Goal: Task Accomplishment & Management: Use online tool/utility

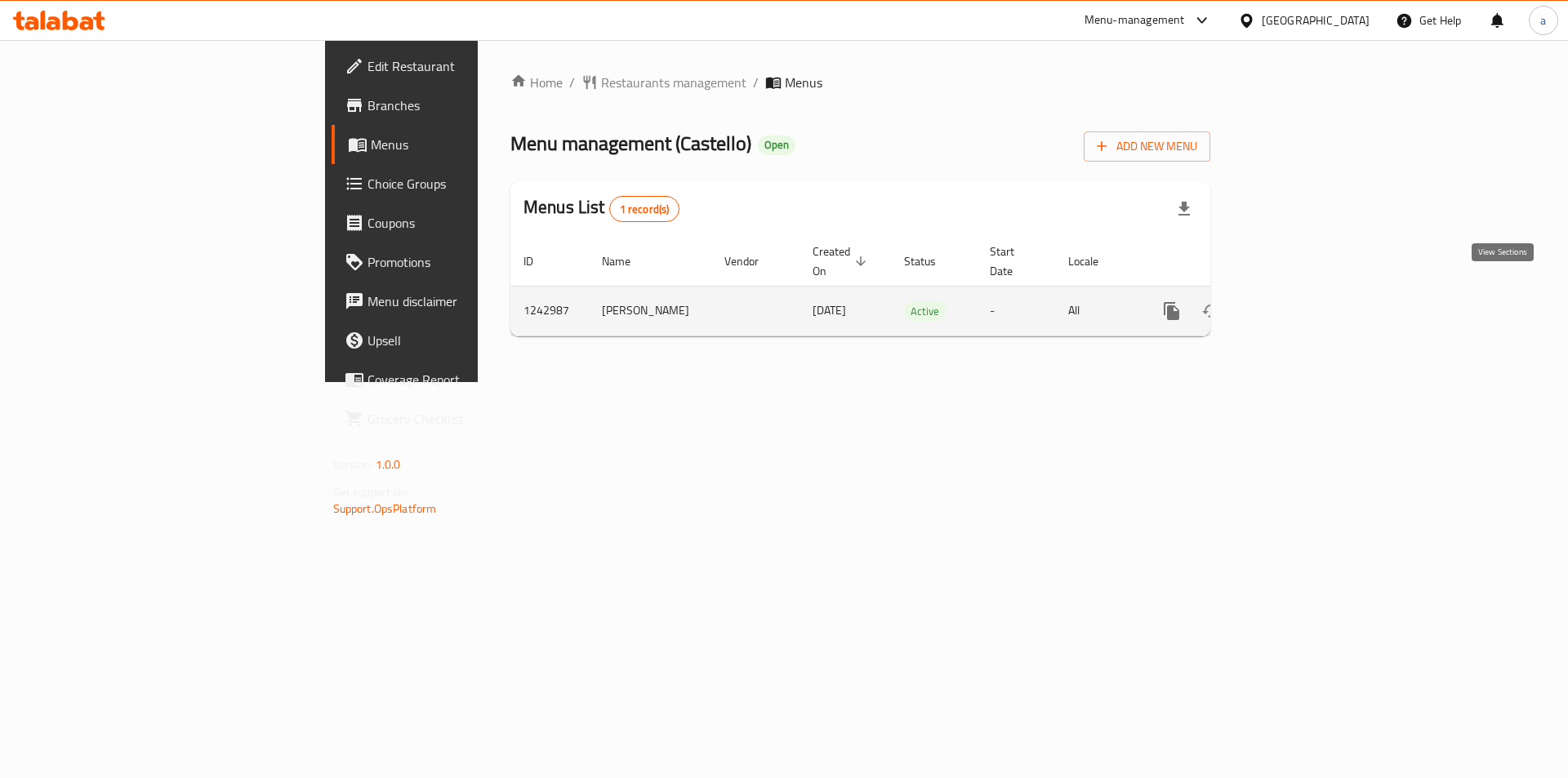
click at [1299, 302] on icon "enhanced table" at bounding box center [1289, 310] width 19 height 19
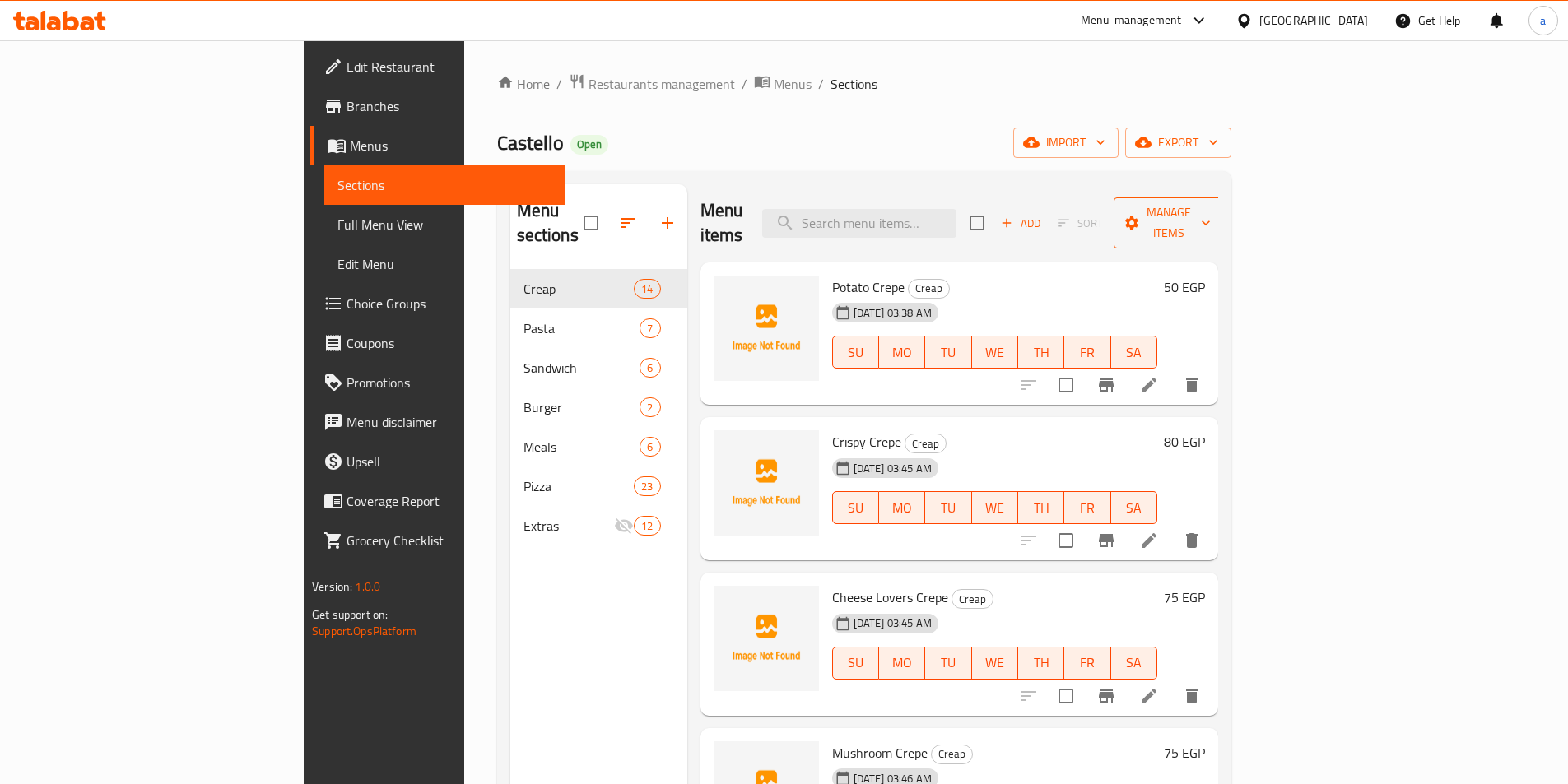
click at [1211, 211] on span "Manage items" at bounding box center [1169, 223] width 84 height 41
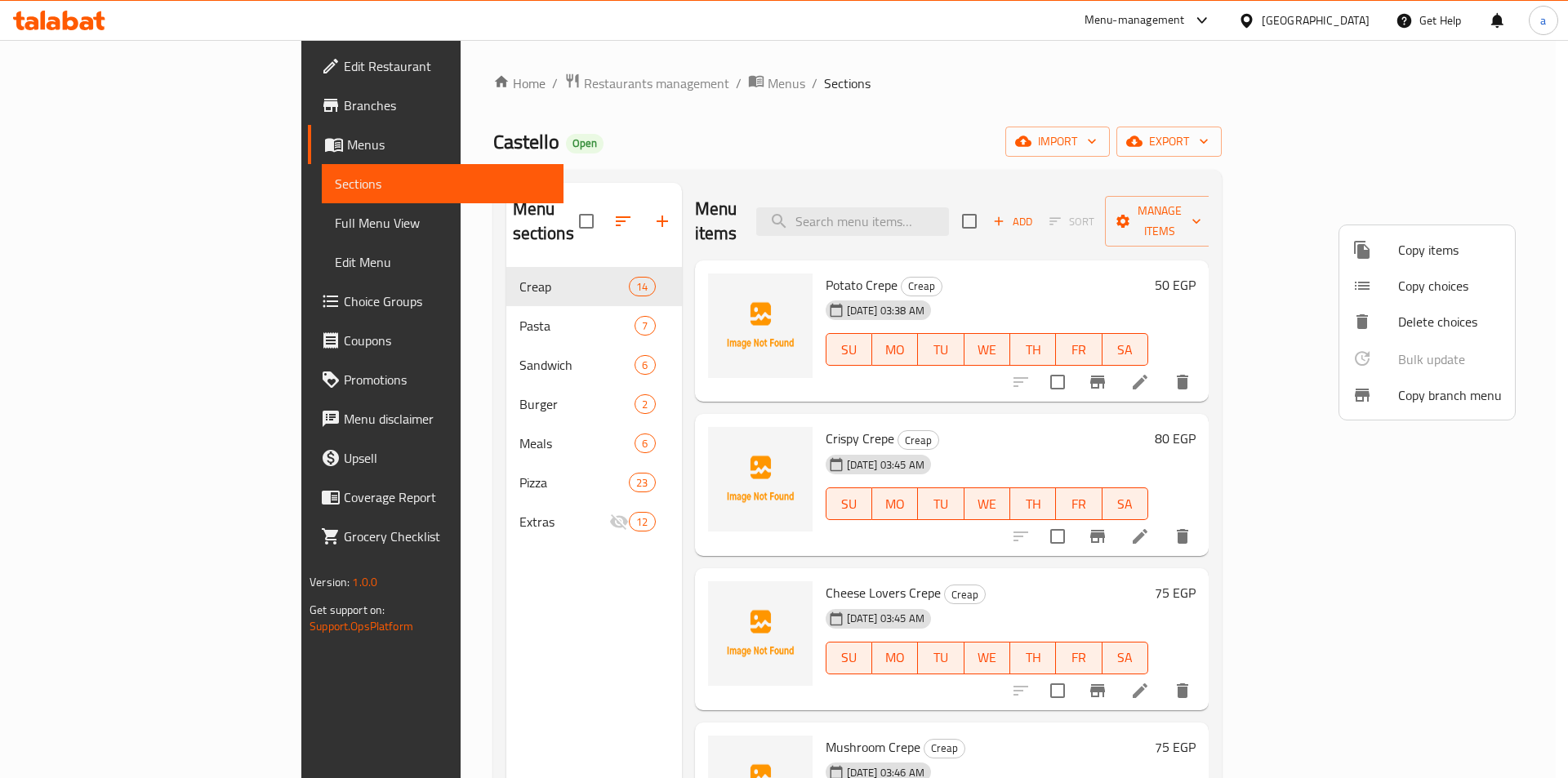
click at [1450, 402] on span "Copy branch menu" at bounding box center [1450, 394] width 103 height 19
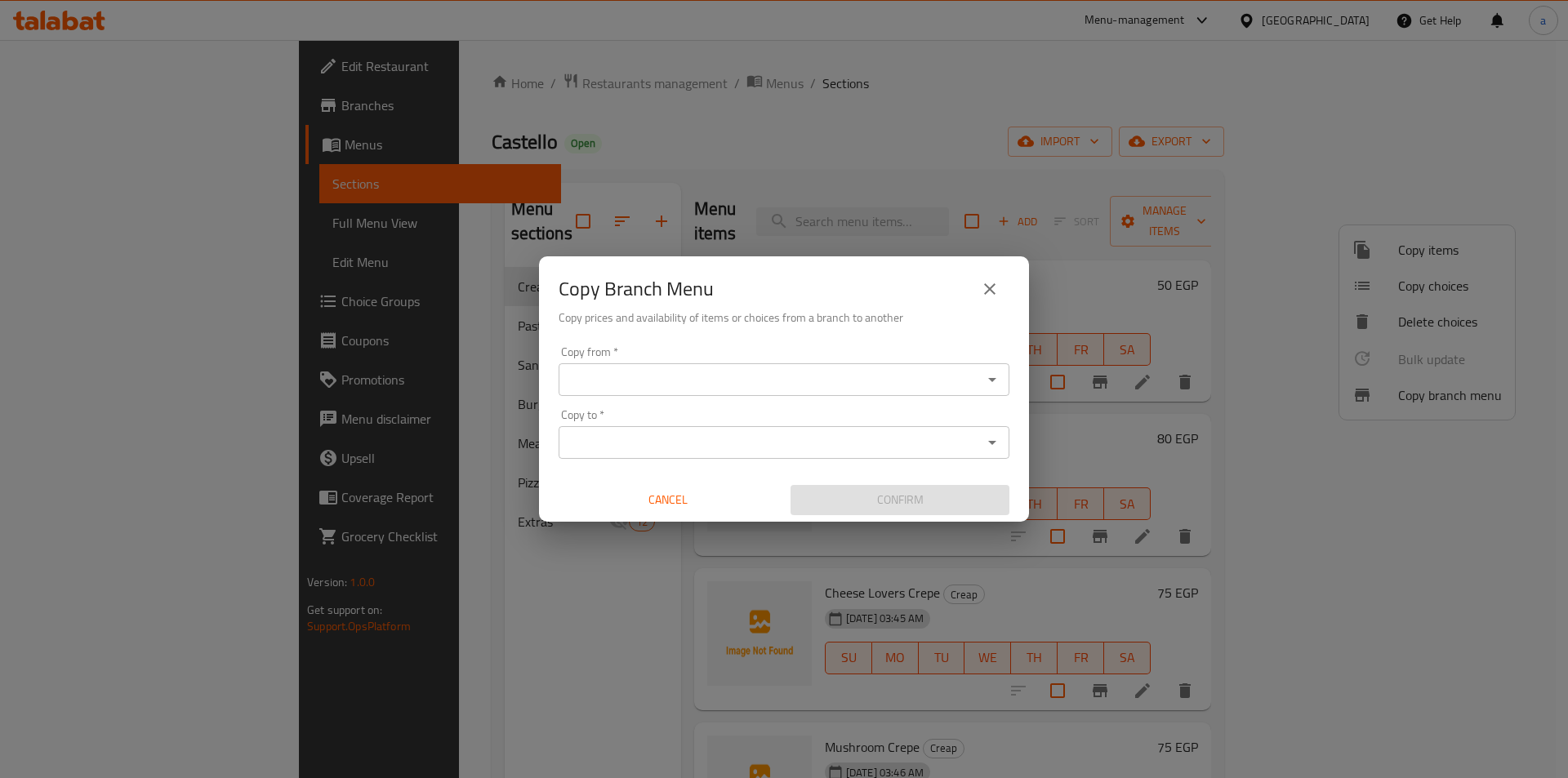
click at [931, 394] on div "Copy from *" at bounding box center [784, 379] width 450 height 33
click at [930, 392] on div "Copy from *" at bounding box center [784, 379] width 450 height 33
click at [995, 386] on icon "Open" at bounding box center [992, 379] width 19 height 19
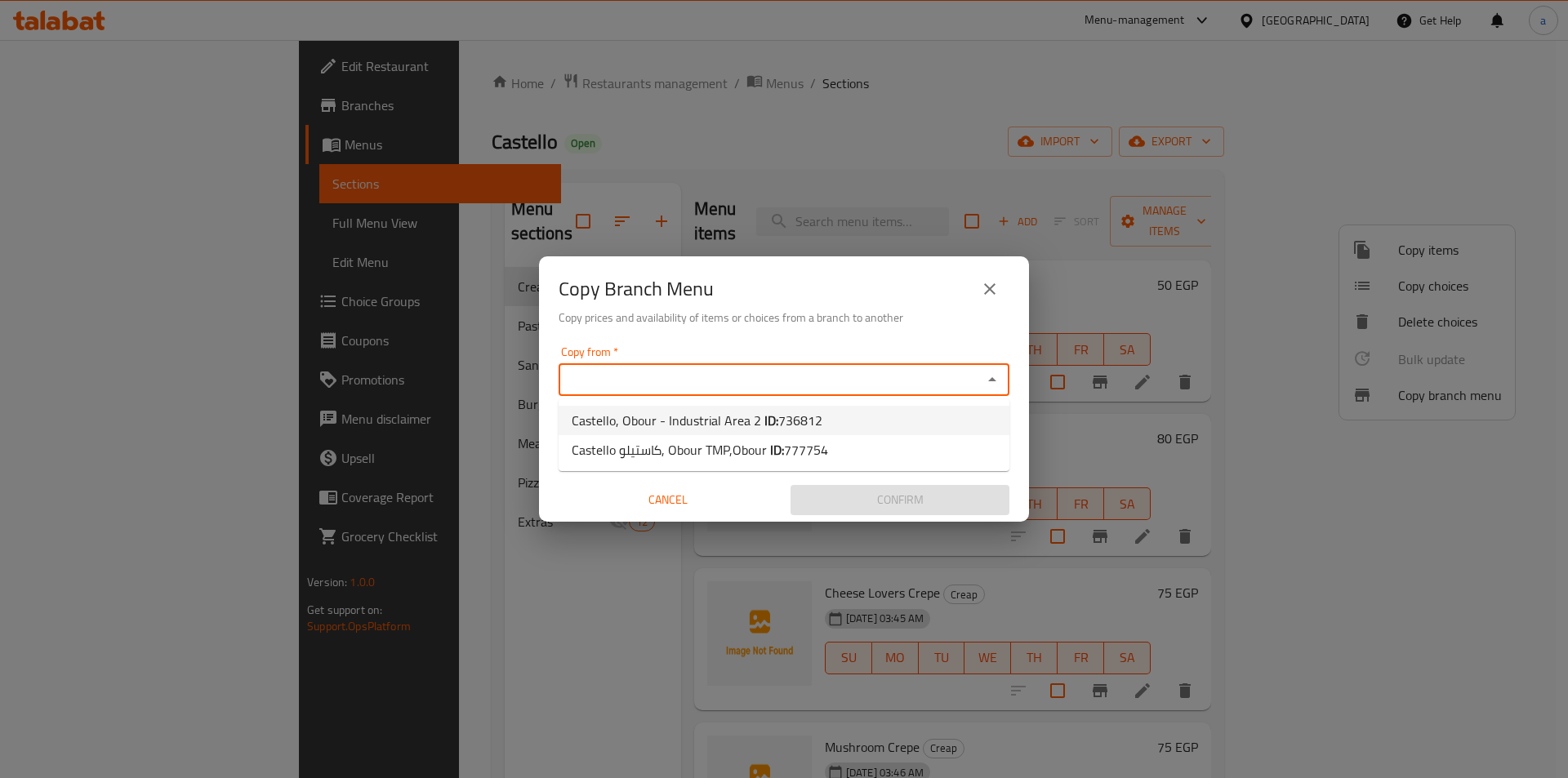
click at [888, 429] on li "Castello, Obour - Industrial Area 2 ID: 736812" at bounding box center [784, 420] width 450 height 29
type input "Castello, Obour - Industrial Area 2"
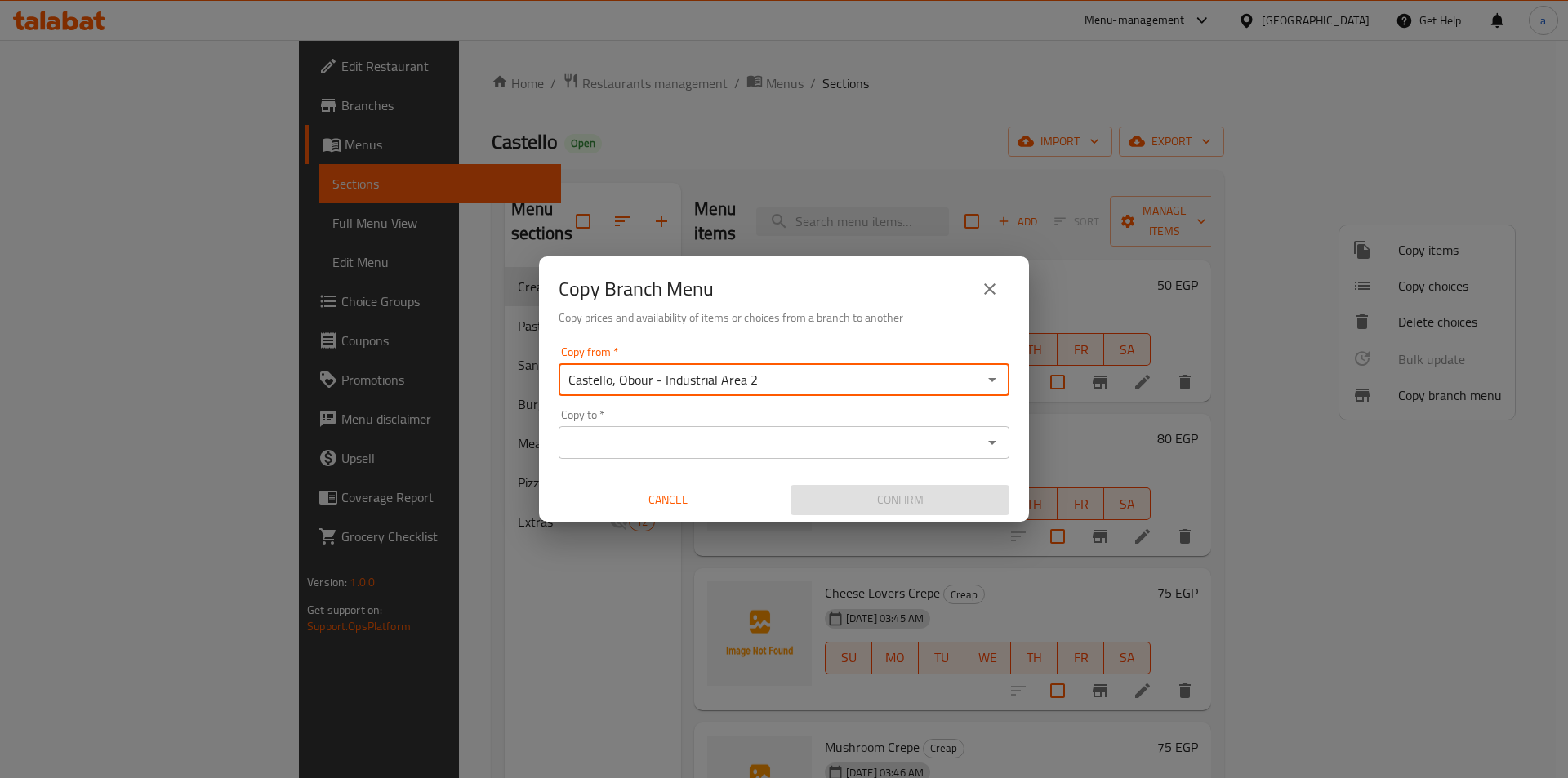
click at [993, 447] on icon "Open" at bounding box center [992, 442] width 19 height 19
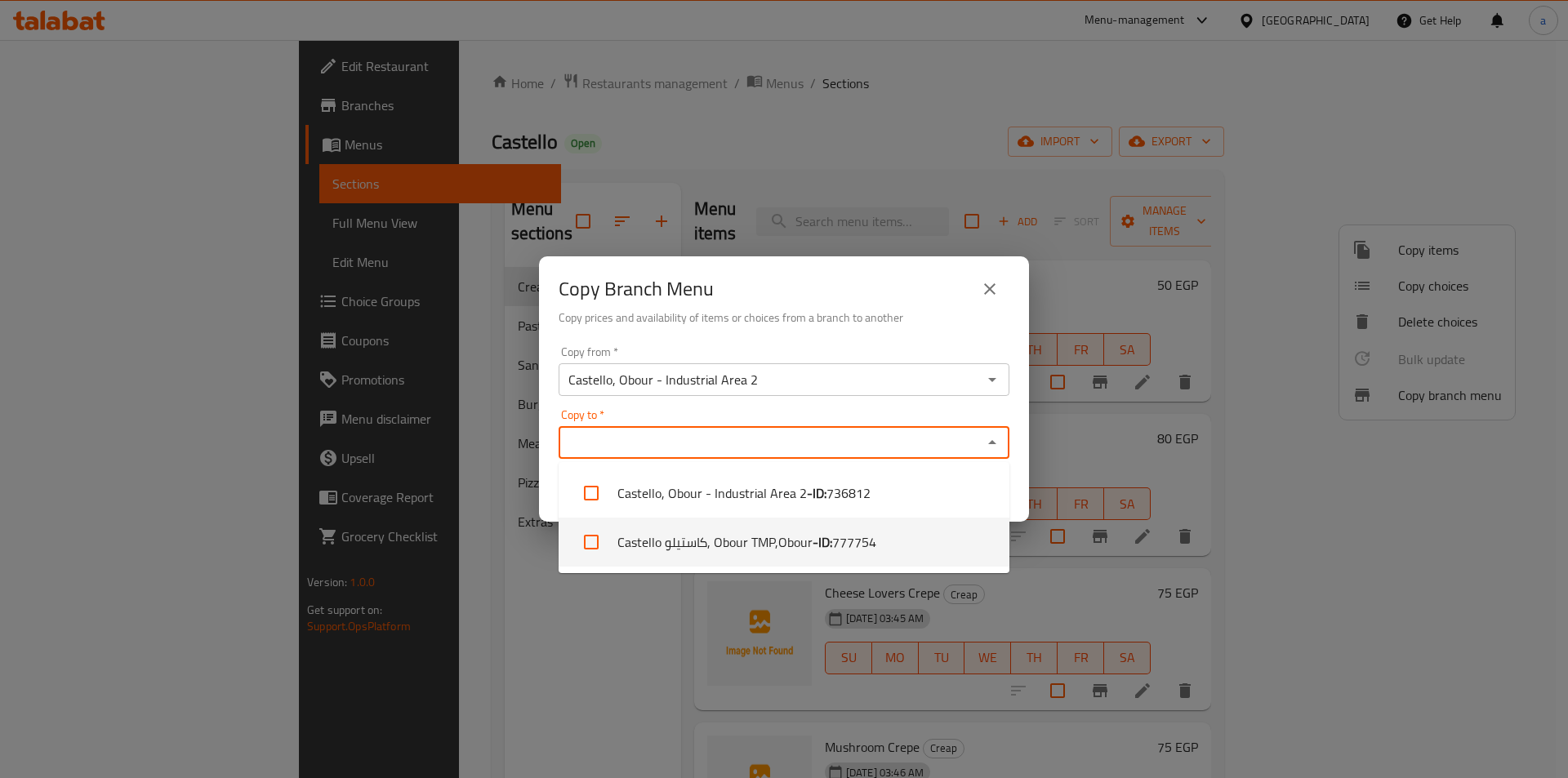
click at [881, 533] on li "Castello كاستيلو, Obour TMP,Obour - ID: 777754" at bounding box center [784, 542] width 450 height 49
checkbox input "true"
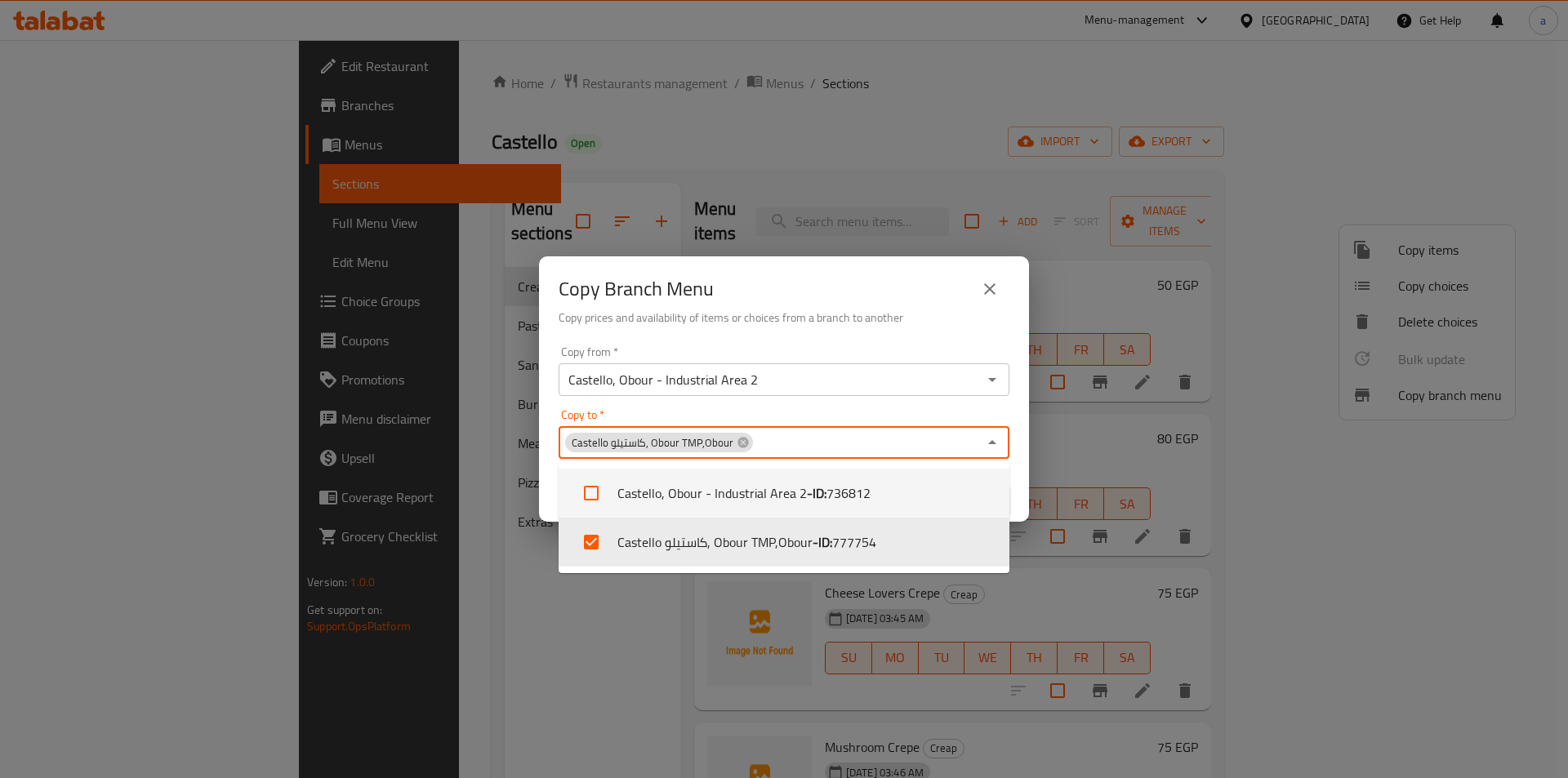
click at [1055, 484] on div "Copy Branch Menu Copy prices and availability of items or choices from a branch…" at bounding box center [784, 389] width 1568 height 778
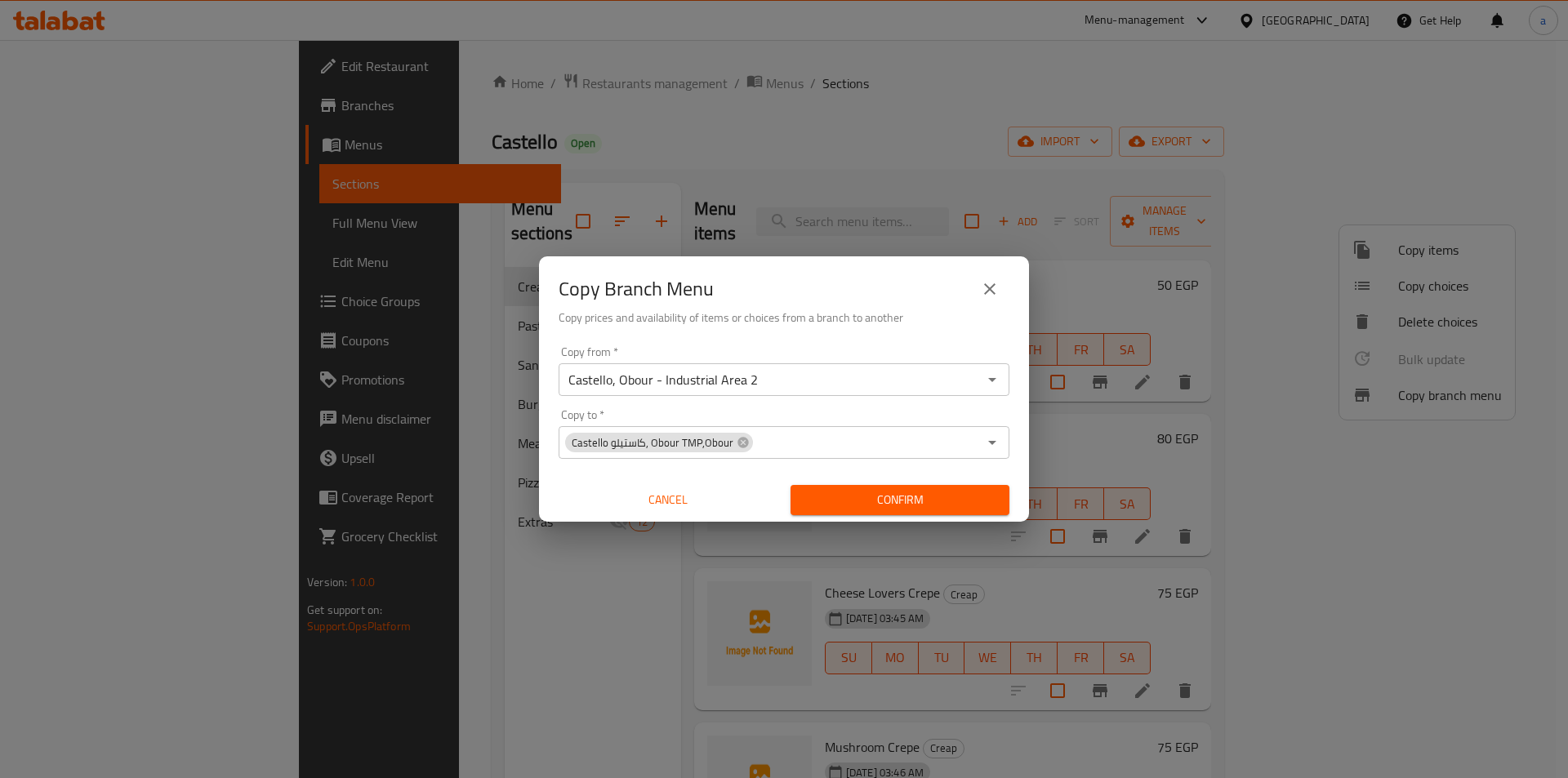
click at [876, 490] on span "Confirm" at bounding box center [899, 499] width 193 height 20
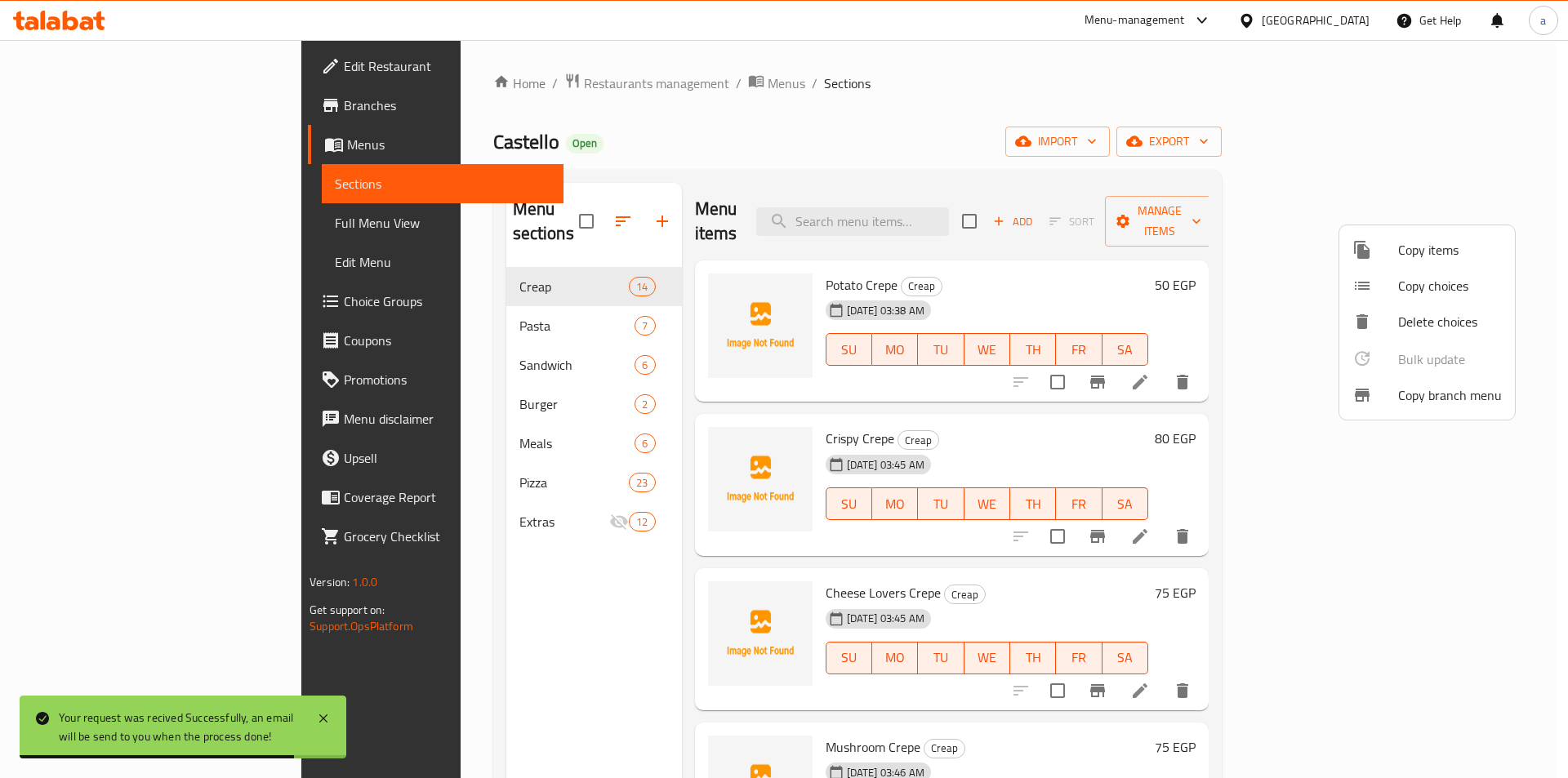
click at [706, 133] on div at bounding box center [784, 389] width 1568 height 778
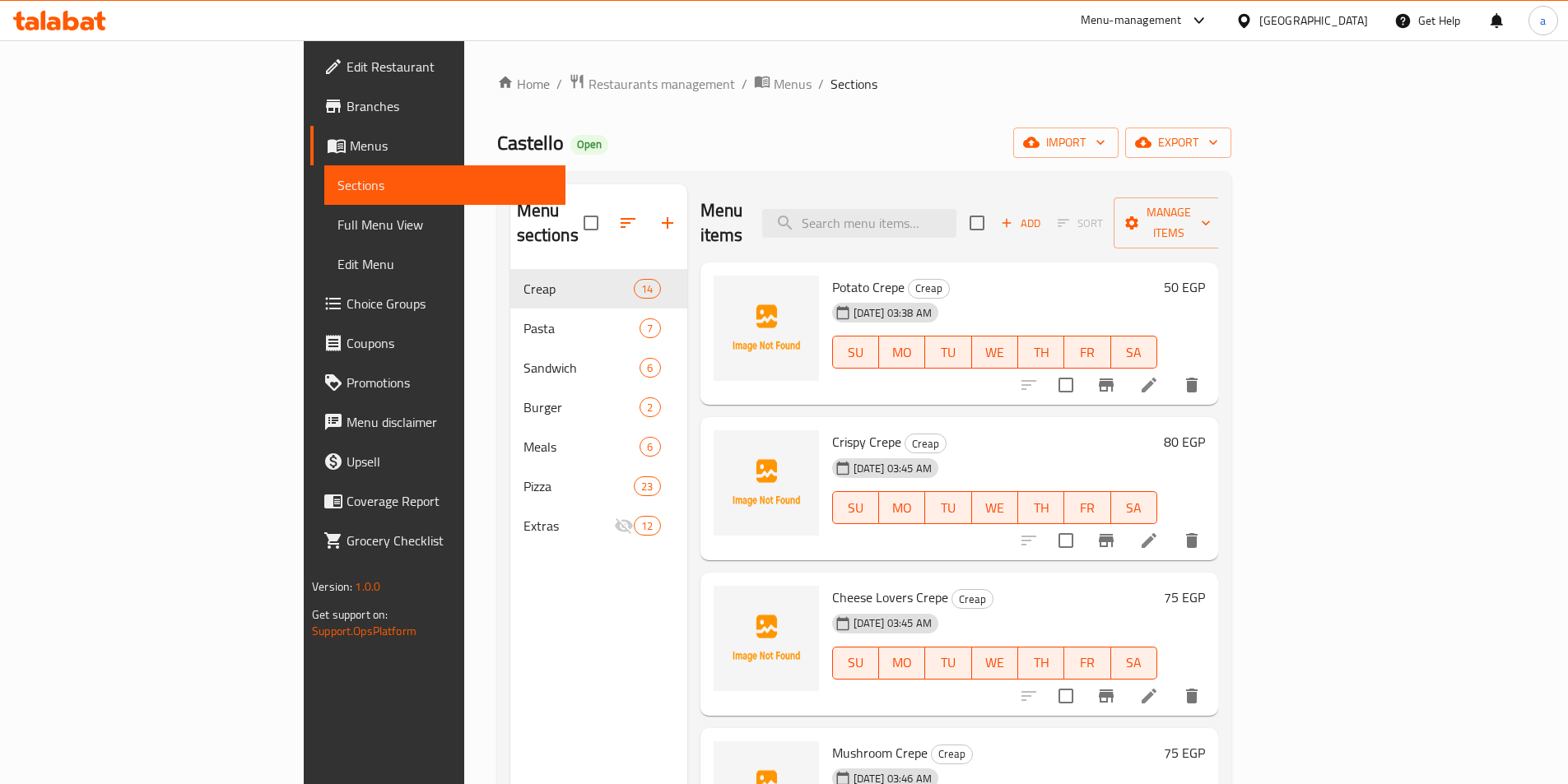
click at [346, 63] on span "Edit Restaurant" at bounding box center [449, 66] width 206 height 19
